Goal: Task Accomplishment & Management: Manage account settings

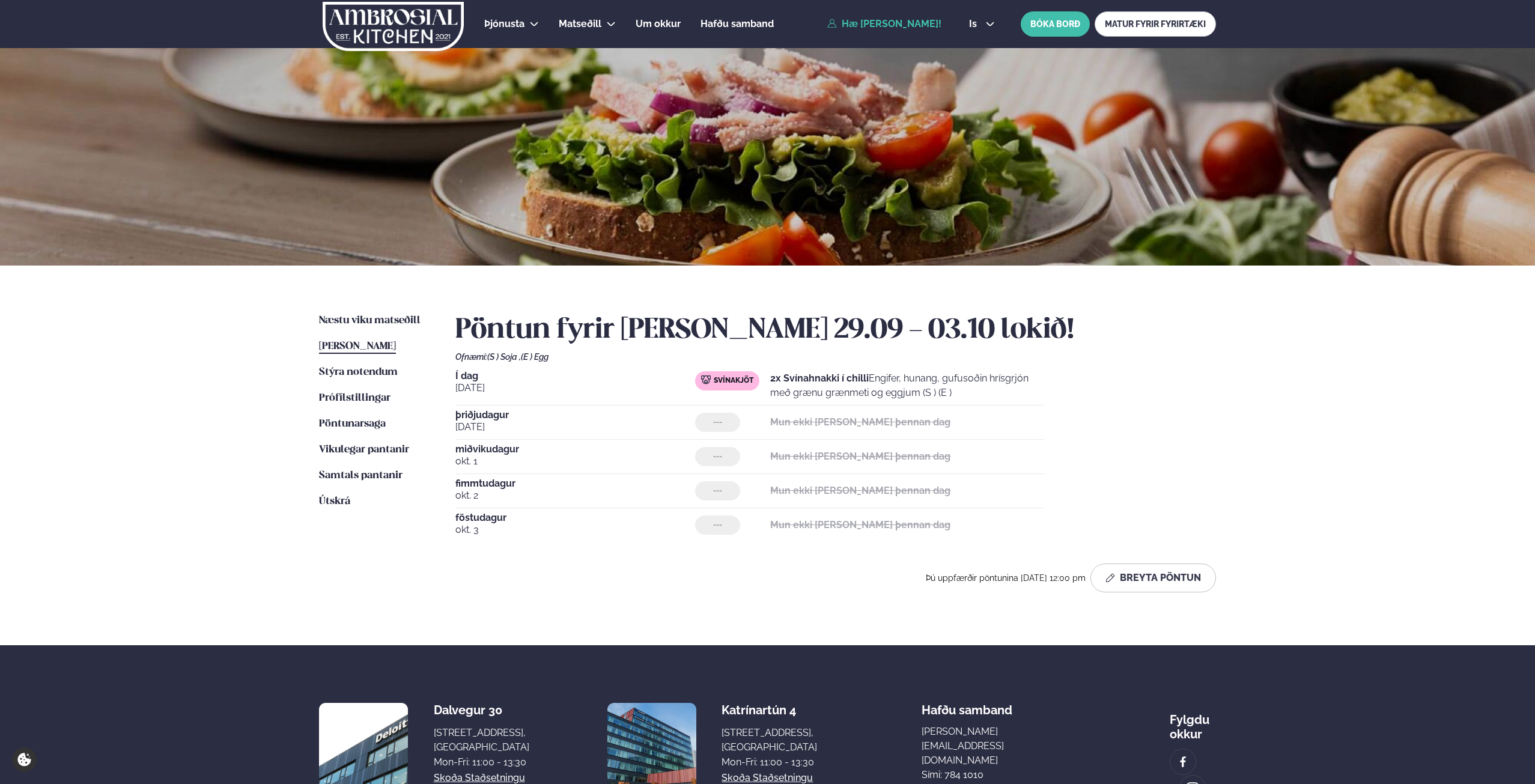
click at [374, 346] on span "[PERSON_NAME]" at bounding box center [357, 346] width 77 height 11
click at [1100, 566] on button "Breyta Pöntun" at bounding box center [1153, 578] width 125 height 29
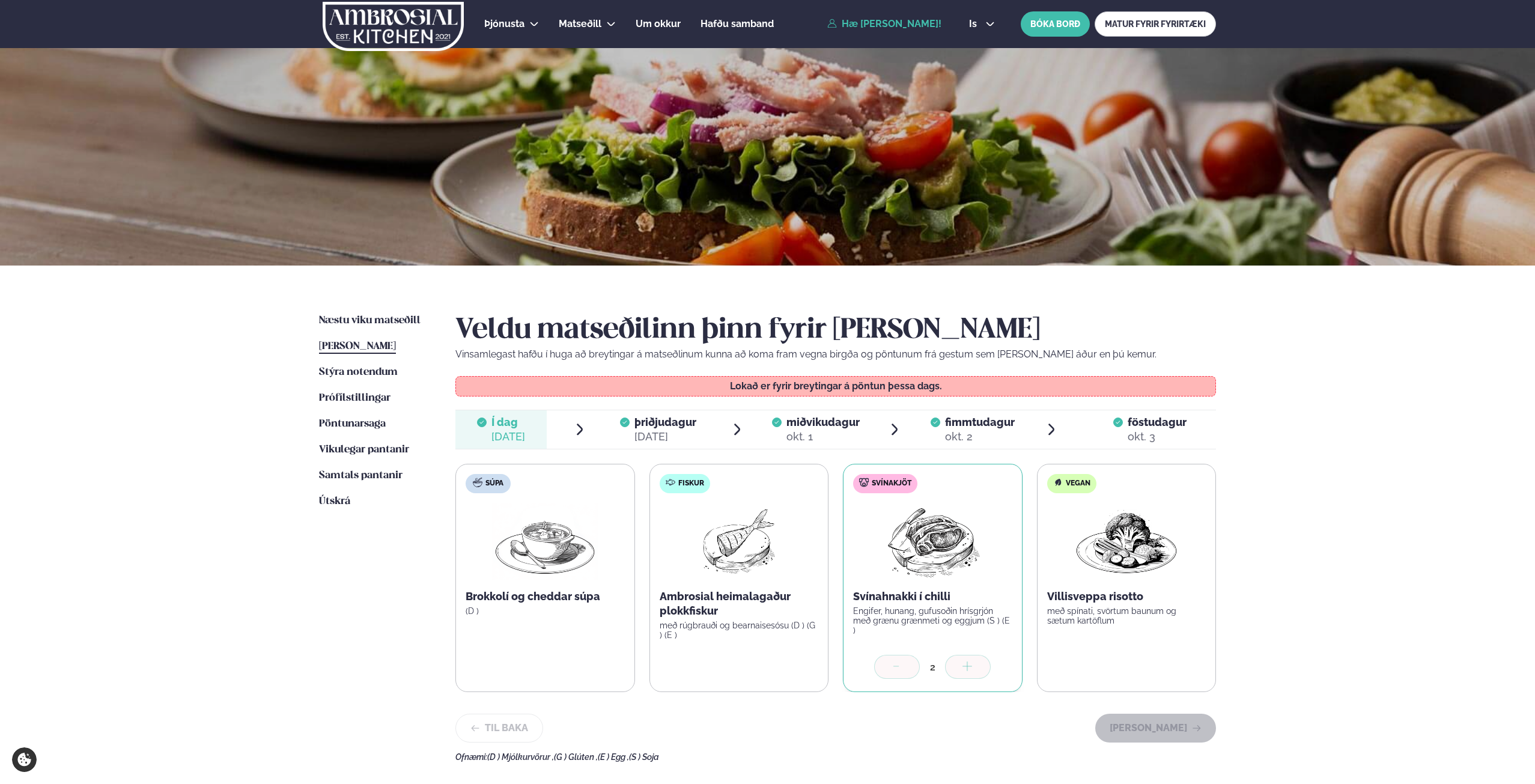
click at [1142, 432] on div "okt. 3" at bounding box center [1157, 437] width 59 height 15
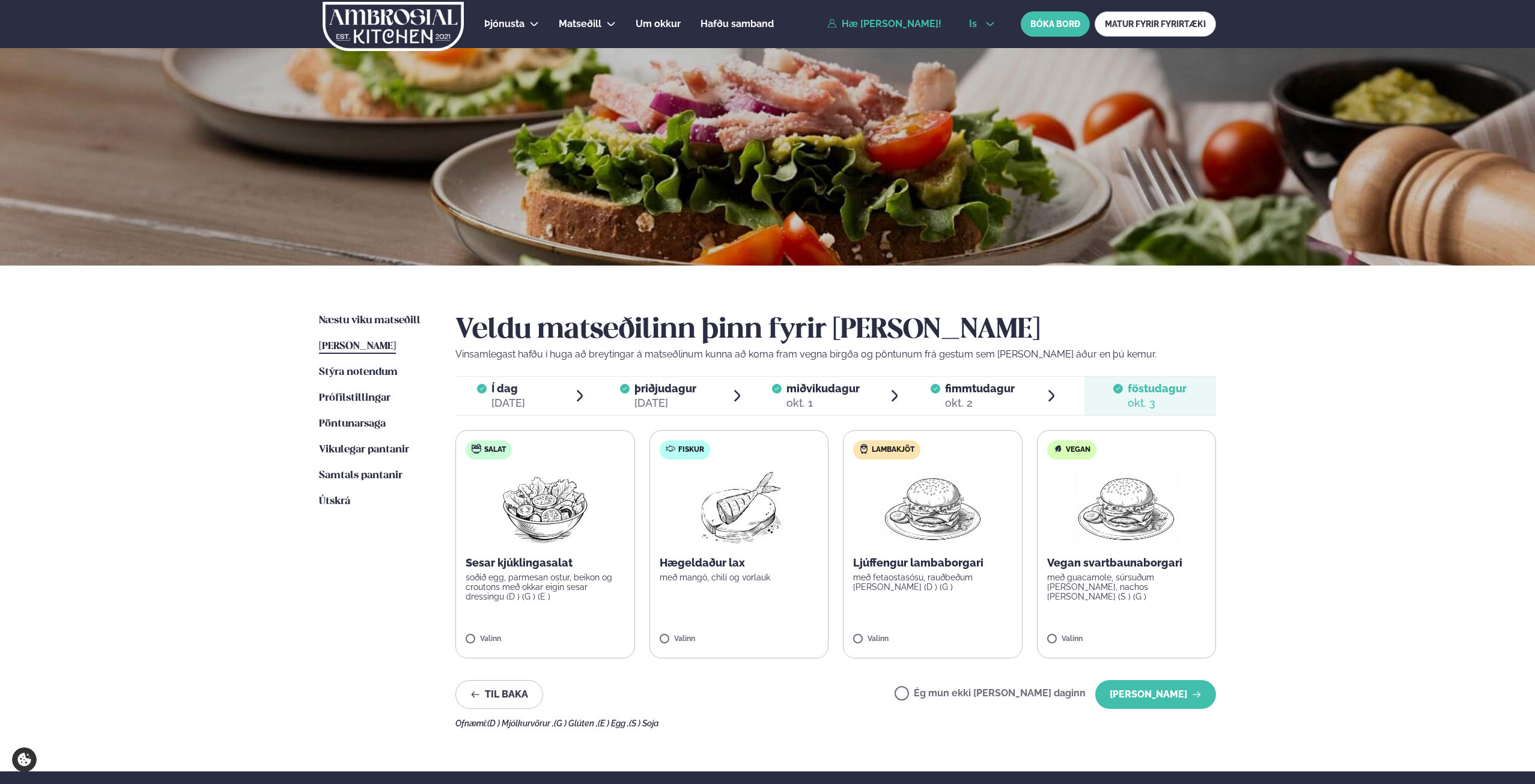
click at [998, 22] on button "is" at bounding box center [982, 24] width 45 height 10
click at [982, 47] on link "en" at bounding box center [982, 46] width 45 height 24
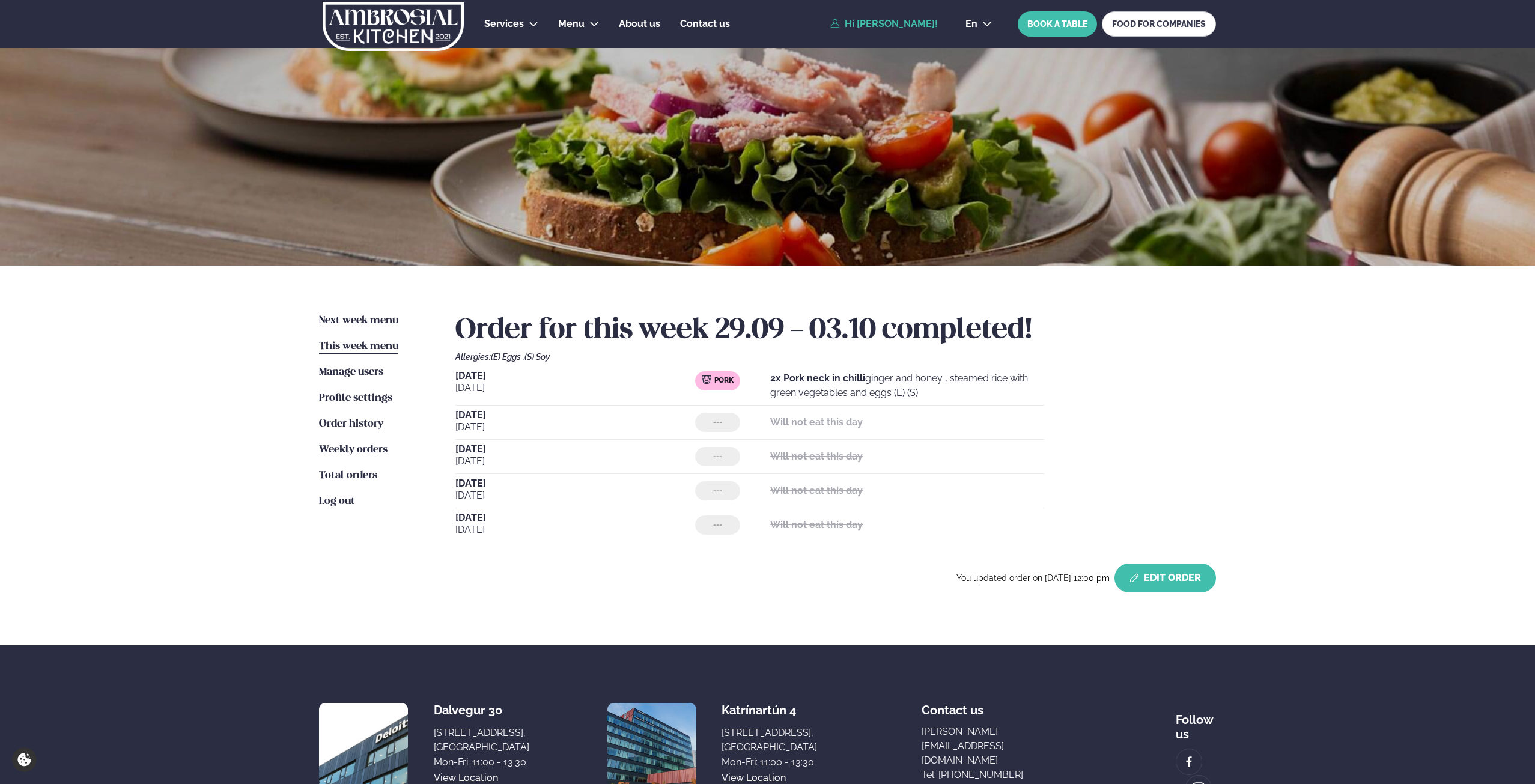
click at [1171, 580] on button "Edit Order" at bounding box center [1165, 578] width 102 height 29
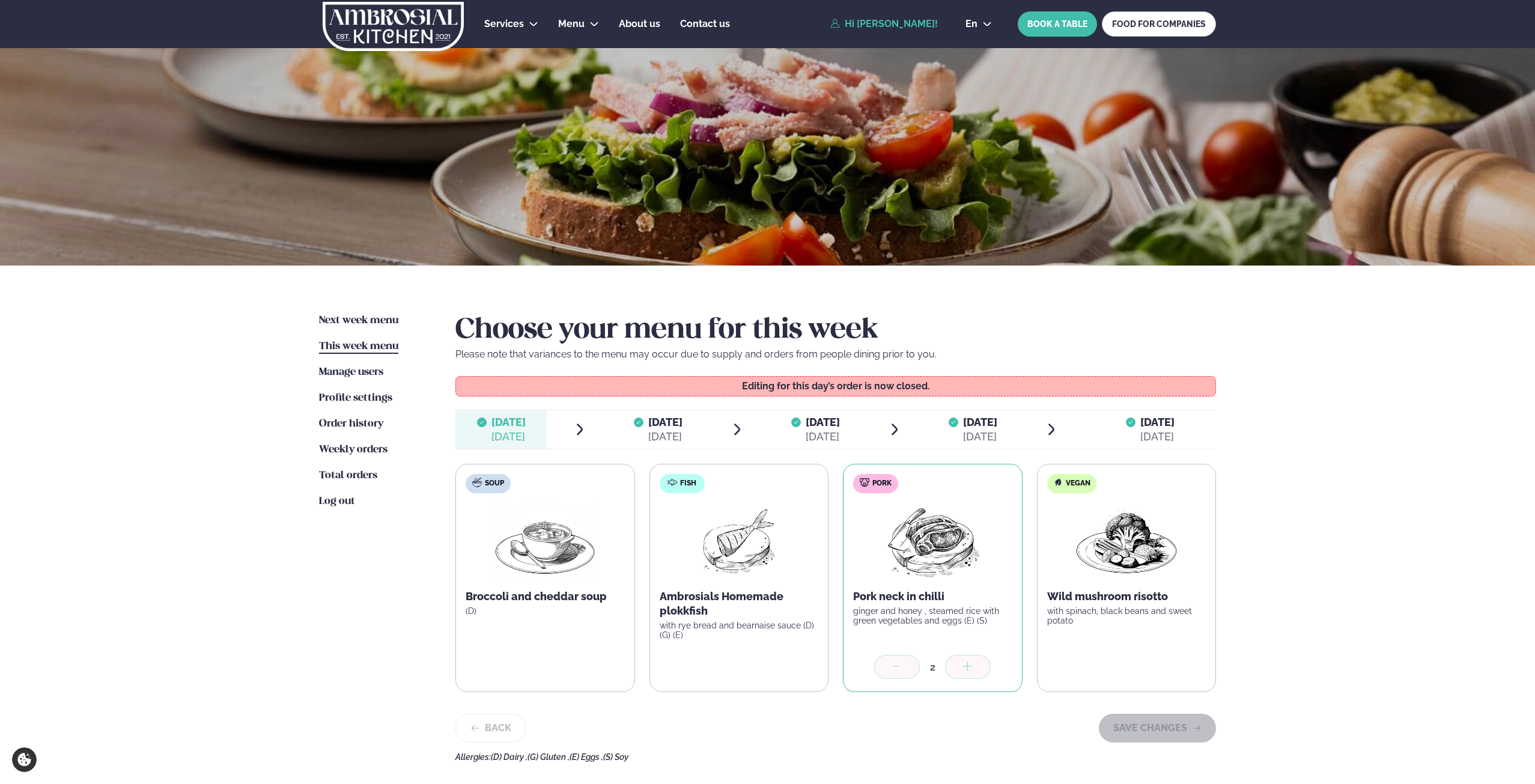
scroll to position [120, 0]
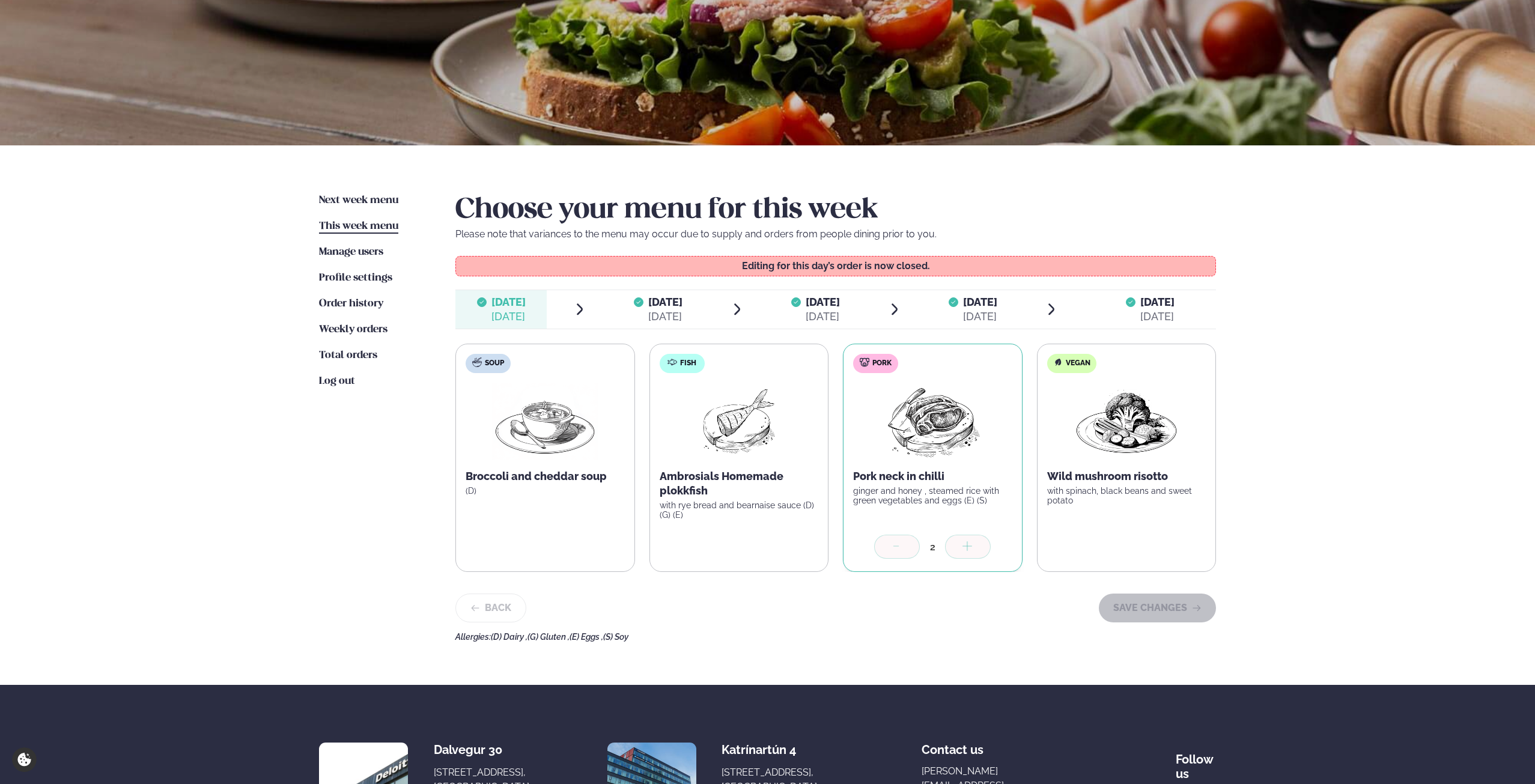
click at [1167, 318] on div "[DATE]" at bounding box center [1157, 316] width 34 height 15
